Goal: Check status: Check status

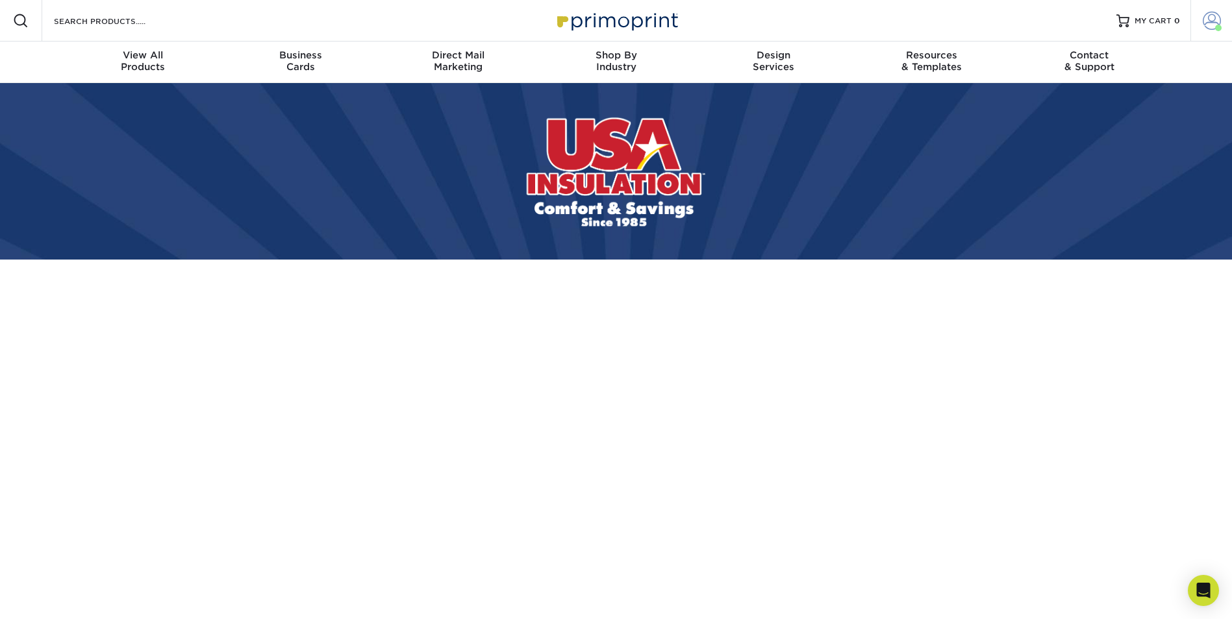
click at [1210, 16] on span at bounding box center [1211, 21] width 18 height 18
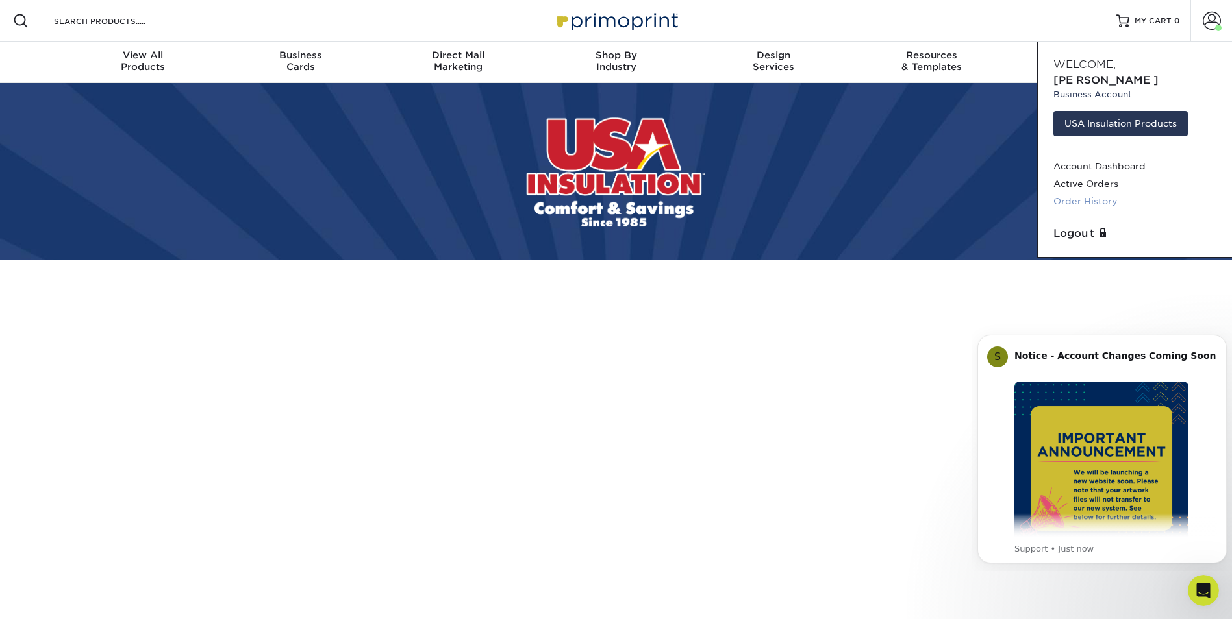
click at [1087, 193] on link "Order History" at bounding box center [1134, 202] width 163 height 18
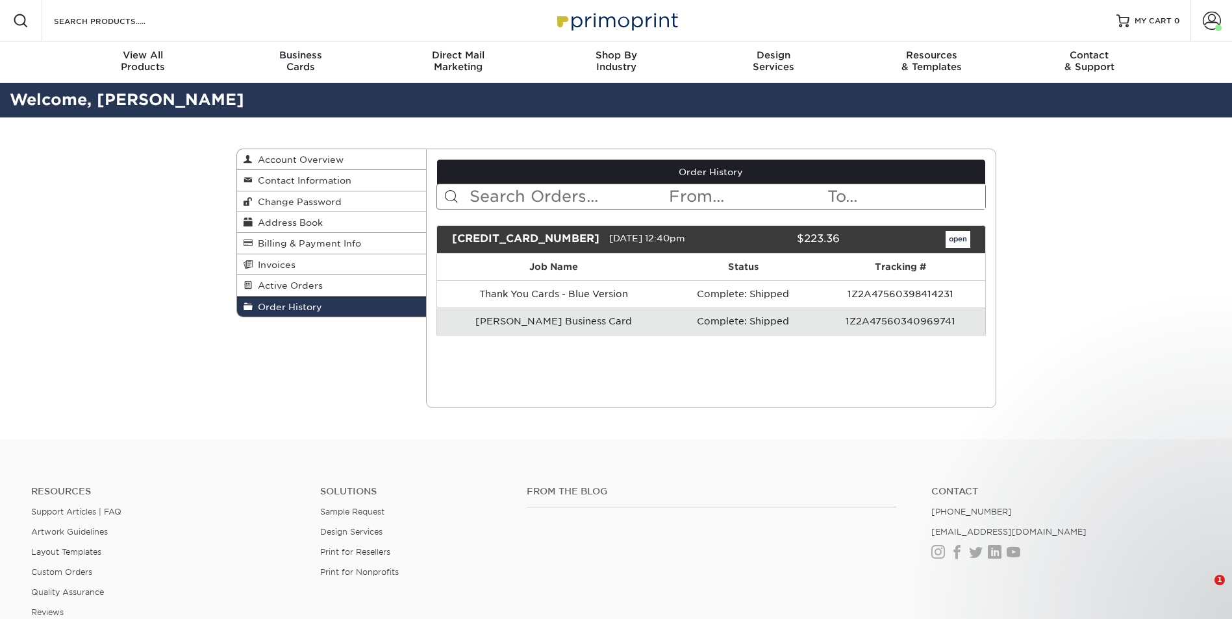
click at [552, 323] on td "[PERSON_NAME] Business Card" at bounding box center [554, 321] width 234 height 27
